Goal: Navigation & Orientation: Find specific page/section

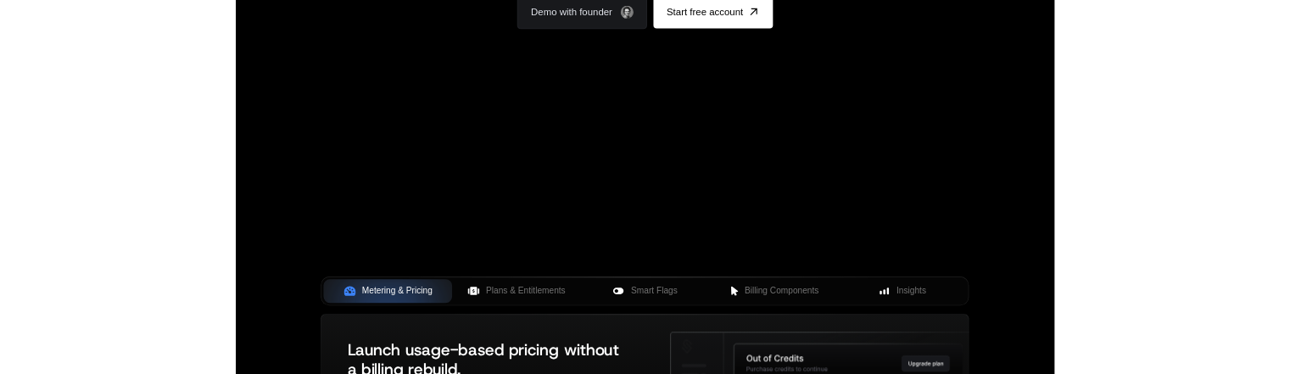
scroll to position [341, 0]
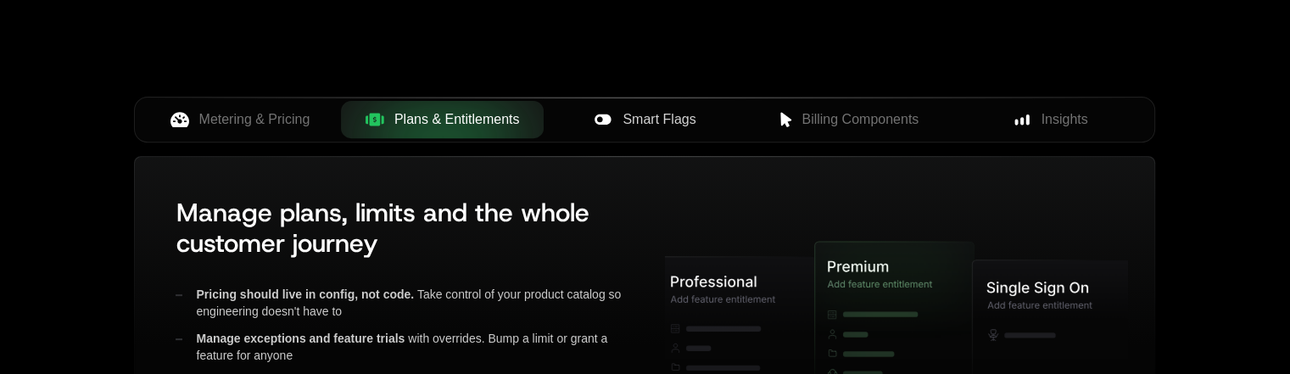
click at [646, 127] on span "Smart Flags" at bounding box center [659, 119] width 73 height 20
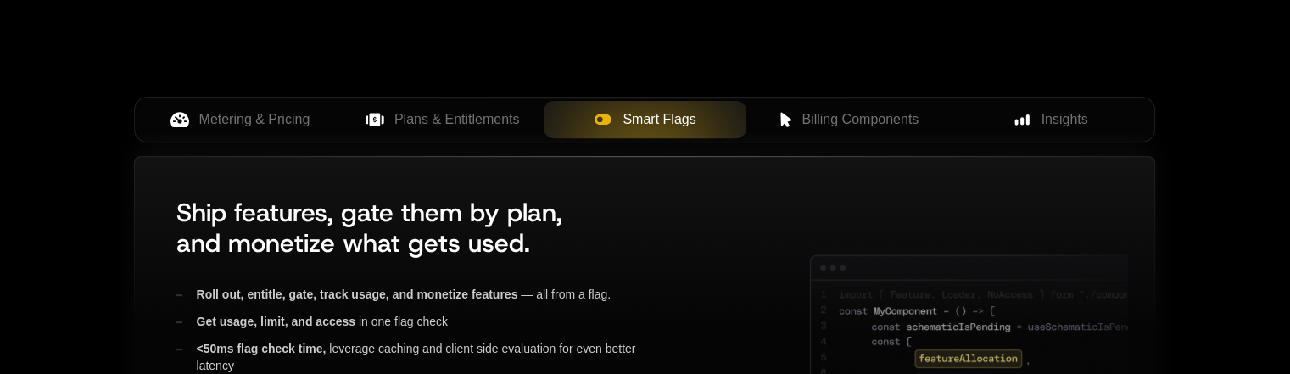
scroll to position [679, 0]
